Goal: Task Accomplishment & Management: Manage account settings

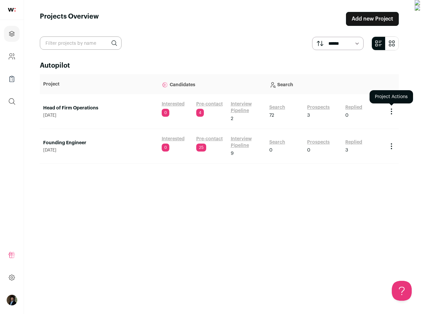
click at [395, 110] on icon "Project Actions" at bounding box center [391, 111] width 8 height 8
click at [69, 110] on link "Head of Firm Operations" at bounding box center [99, 108] width 112 height 7
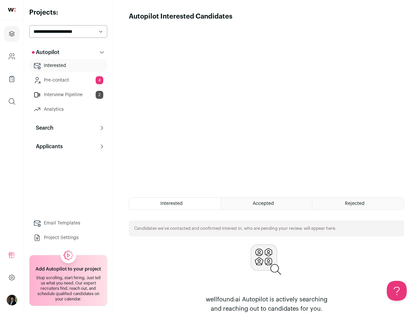
click at [68, 239] on link "Project Settings" at bounding box center [68, 237] width 78 height 13
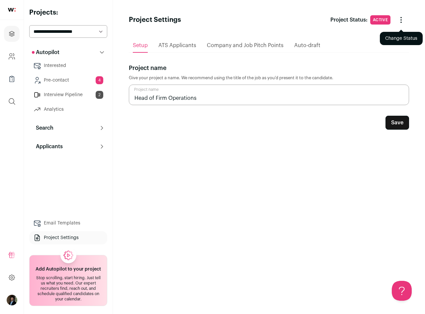
click at [401, 20] on icon "Change Status" at bounding box center [400, 20] width 1 height 1
click at [401, 23] on icon "Change Status" at bounding box center [401, 20] width 8 height 8
click at [239, 170] on div "Setup ATS Applicants Company and Job Pitch Points Auto-draft Project name Give …" at bounding box center [269, 165] width 280 height 274
click at [405, 21] on button "Change Status" at bounding box center [401, 20] width 16 height 16
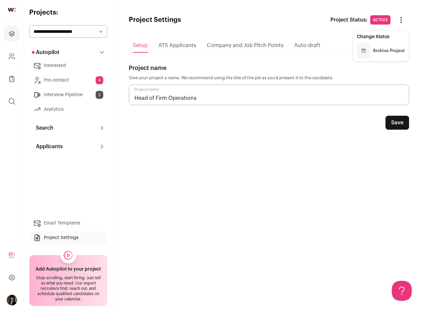
click at [382, 49] on button "Archive Project" at bounding box center [381, 51] width 48 height 16
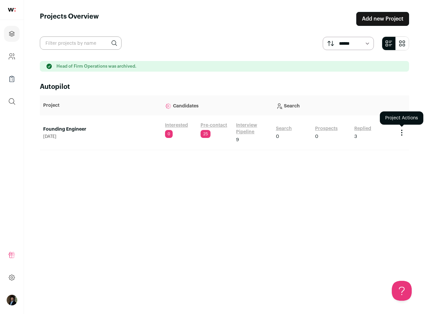
click at [402, 132] on icon "Project Actions" at bounding box center [401, 133] width 8 height 8
click at [385, 145] on button "Archive Project" at bounding box center [384, 146] width 32 height 5
